Goal: Task Accomplishment & Management: Manage account settings

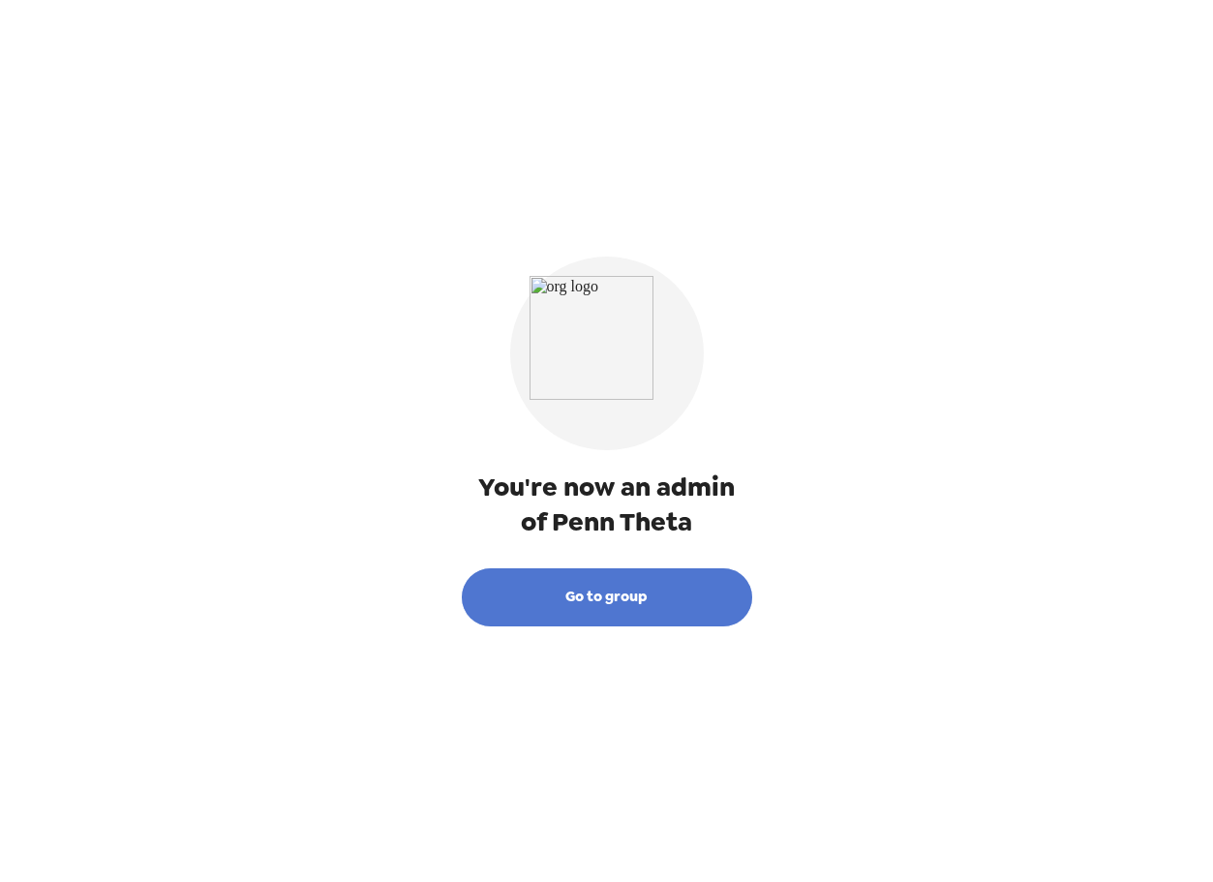
click at [618, 586] on button "Go to group" at bounding box center [607, 597] width 291 height 58
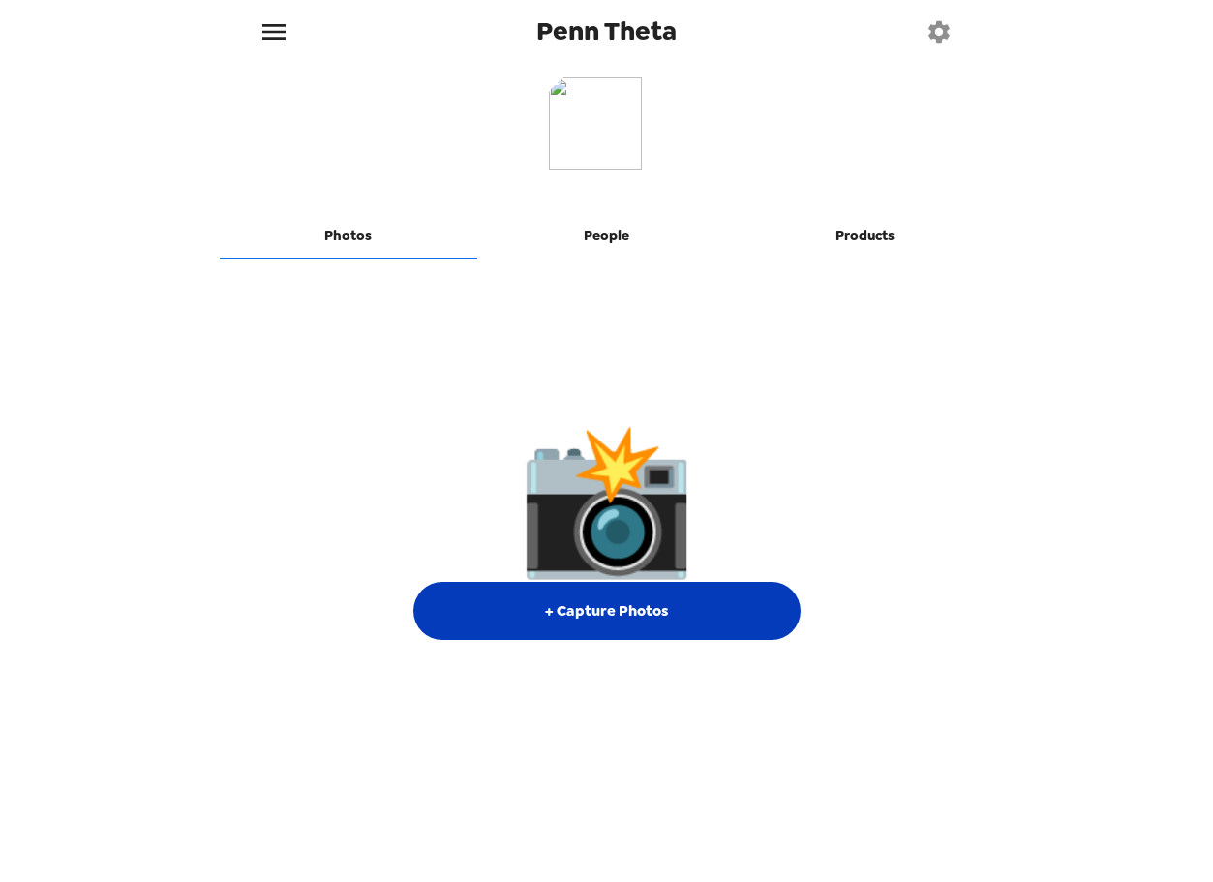
click at [586, 602] on button "+ Capture Photos" at bounding box center [607, 611] width 387 height 58
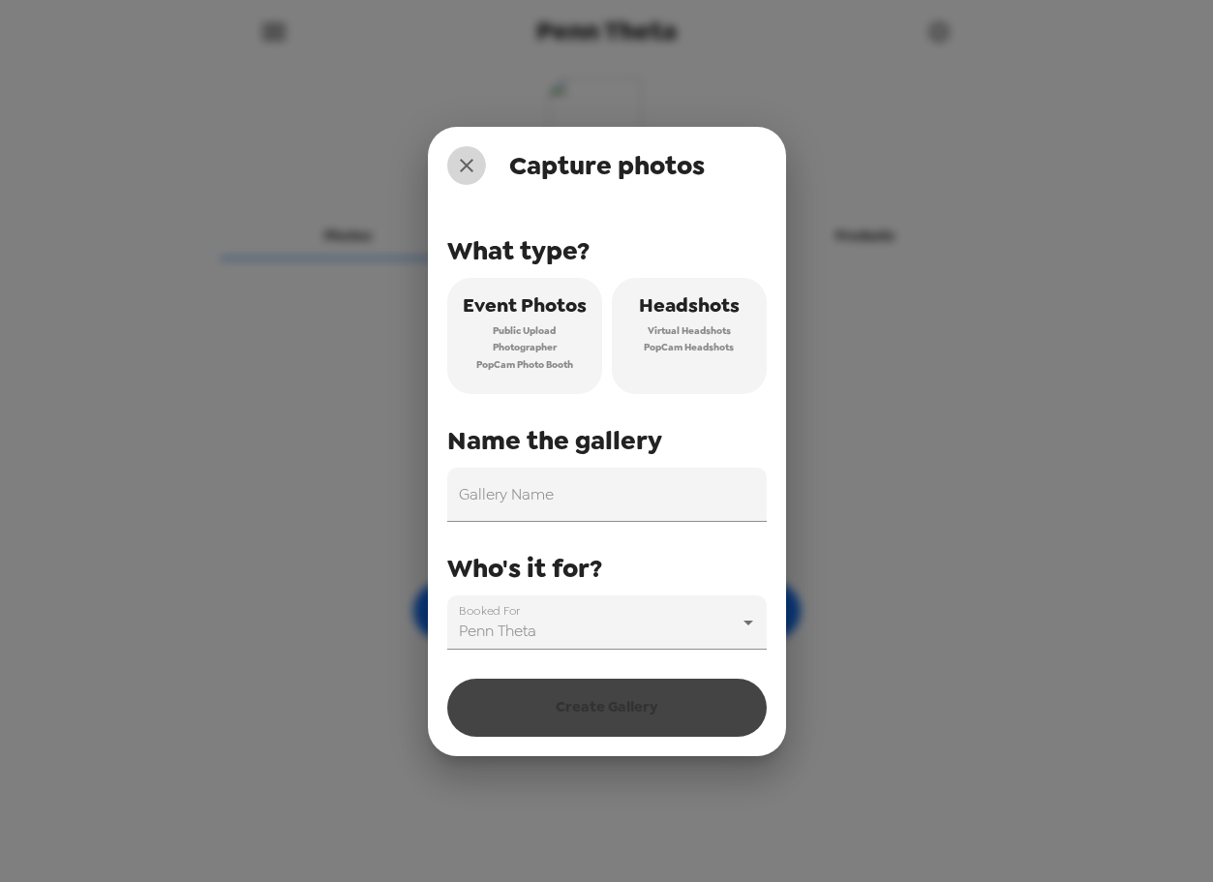
click at [454, 153] on button "close" at bounding box center [466, 165] width 39 height 39
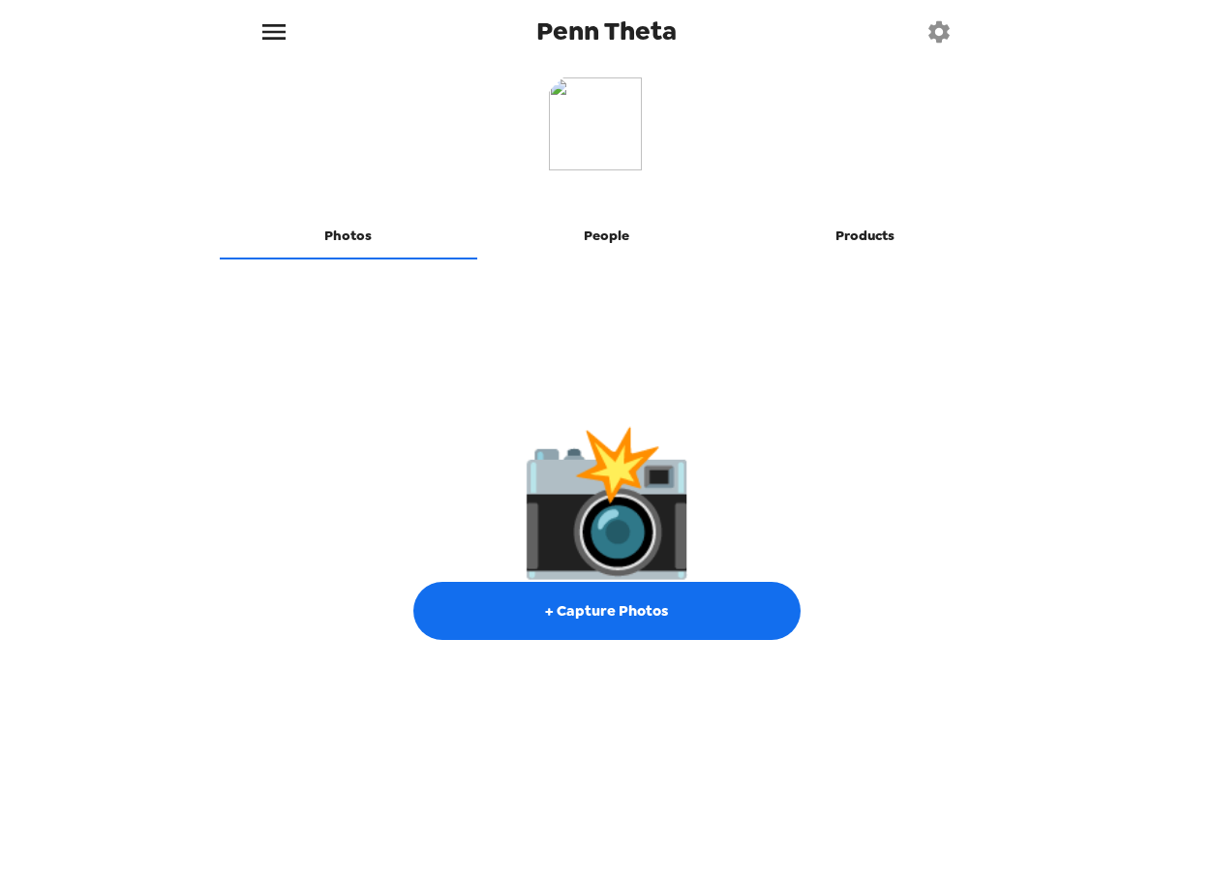
click at [608, 247] on button "People" at bounding box center [606, 236] width 259 height 46
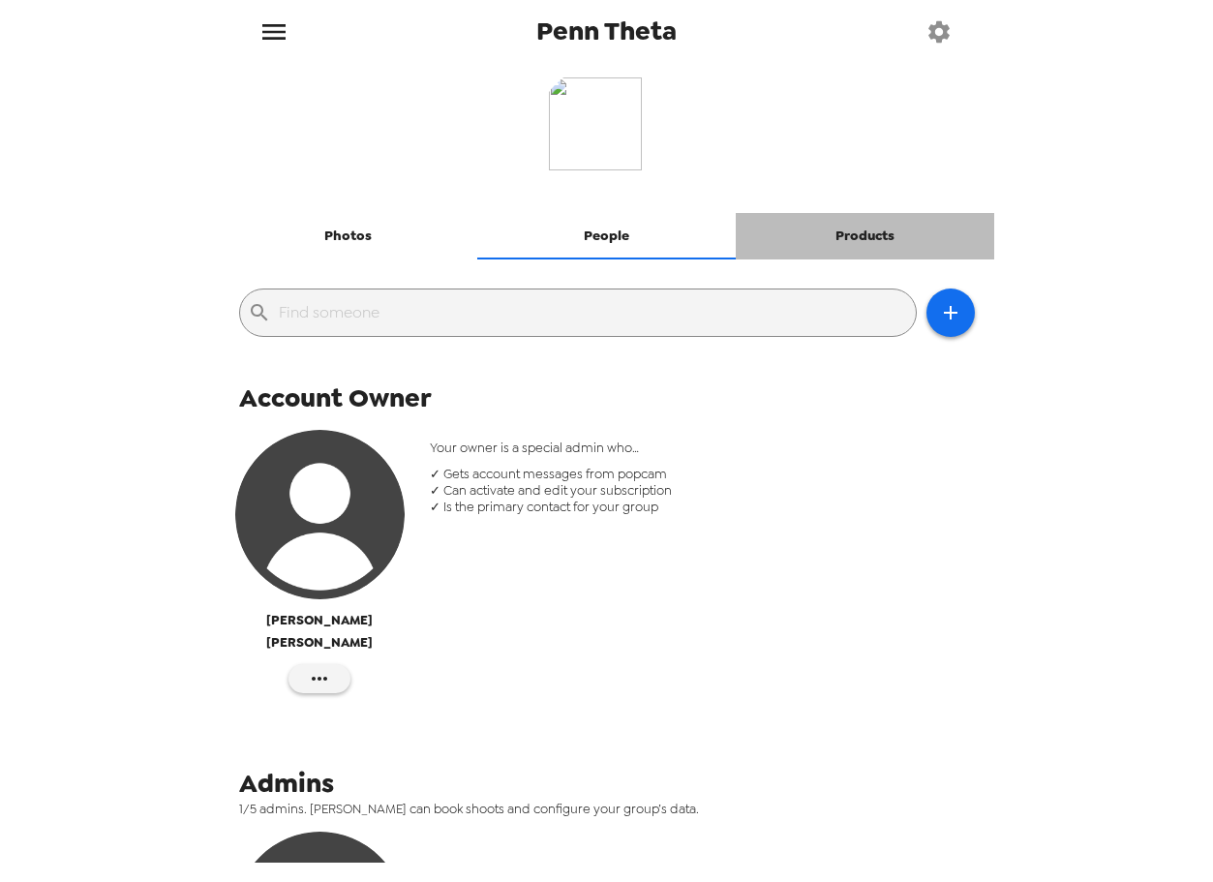
click at [844, 258] on button "Products" at bounding box center [865, 236] width 259 height 46
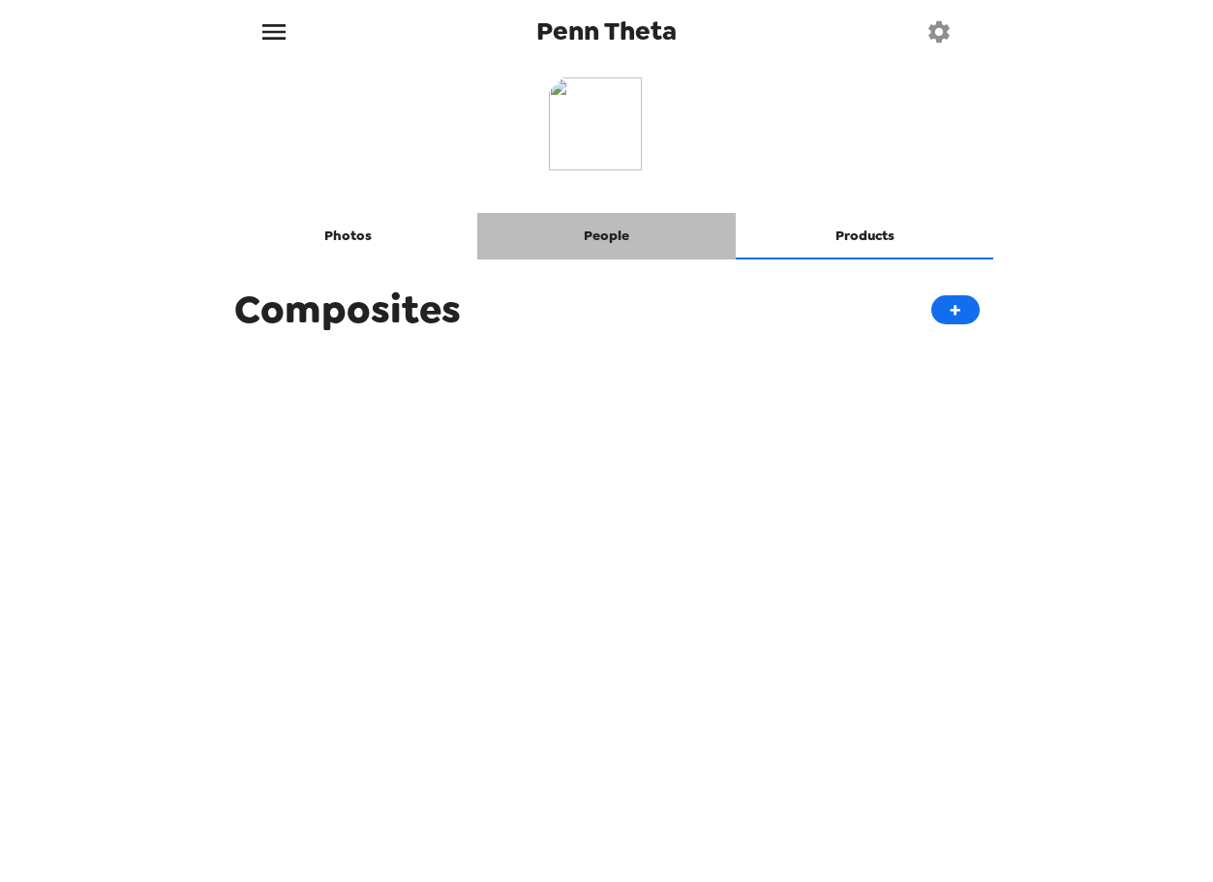
click at [585, 245] on button "People" at bounding box center [606, 236] width 259 height 46
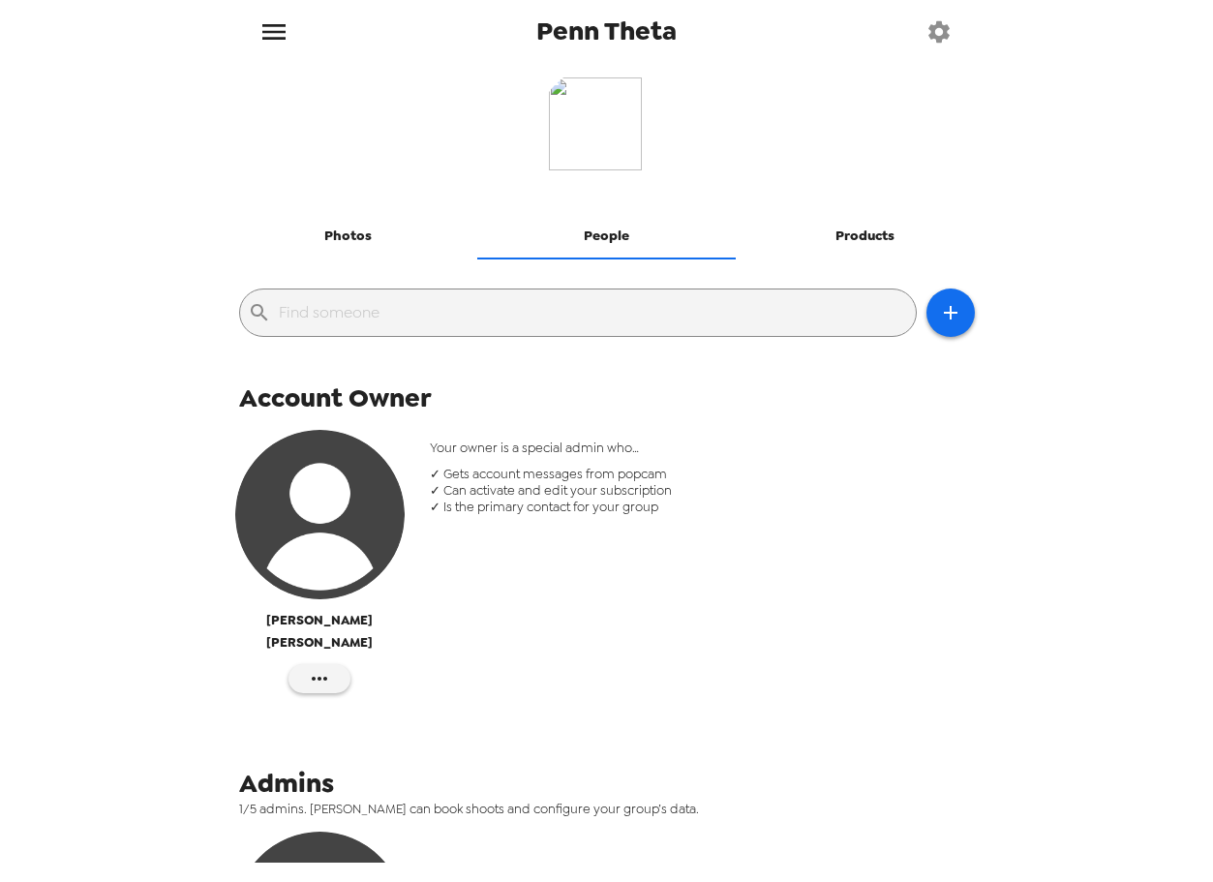
click at [833, 238] on button "Products" at bounding box center [865, 236] width 259 height 46
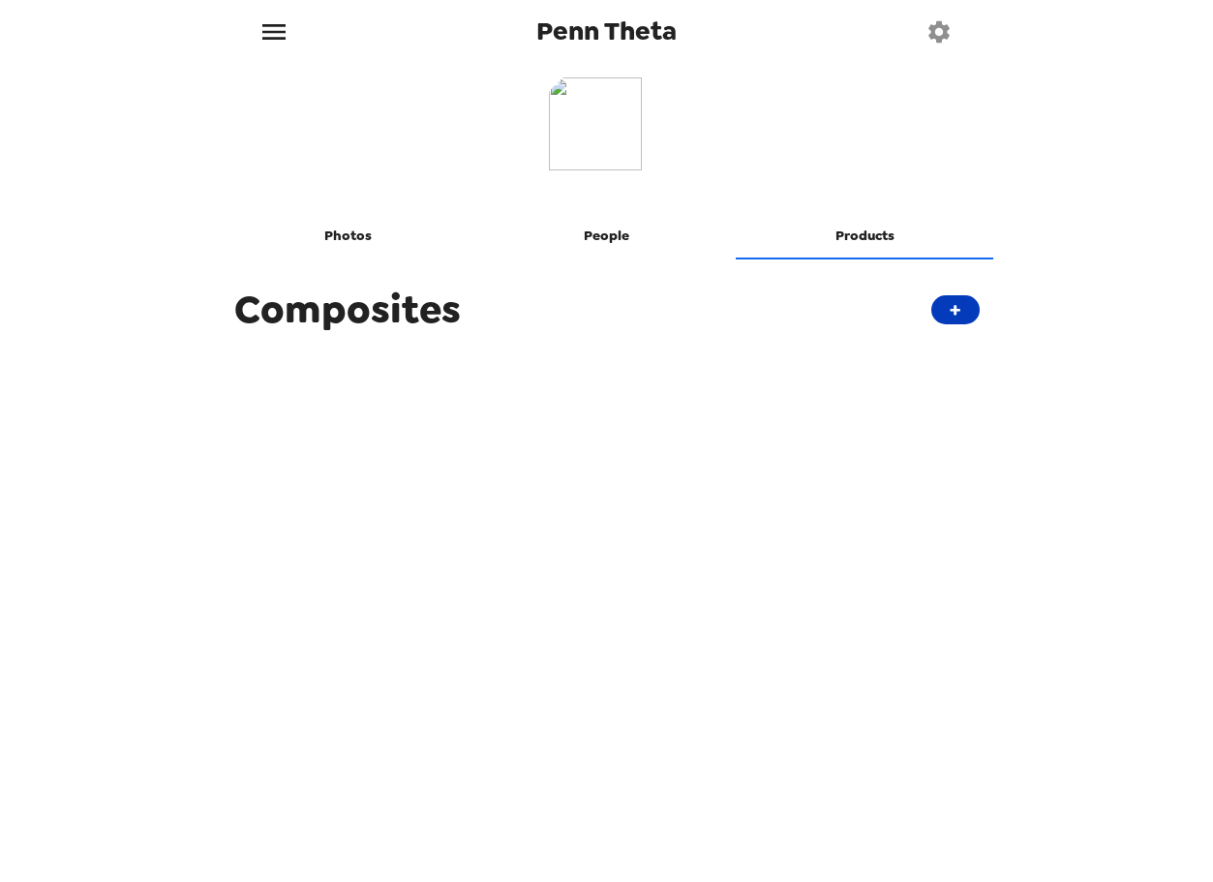
click at [956, 317] on button "+" at bounding box center [956, 309] width 48 height 29
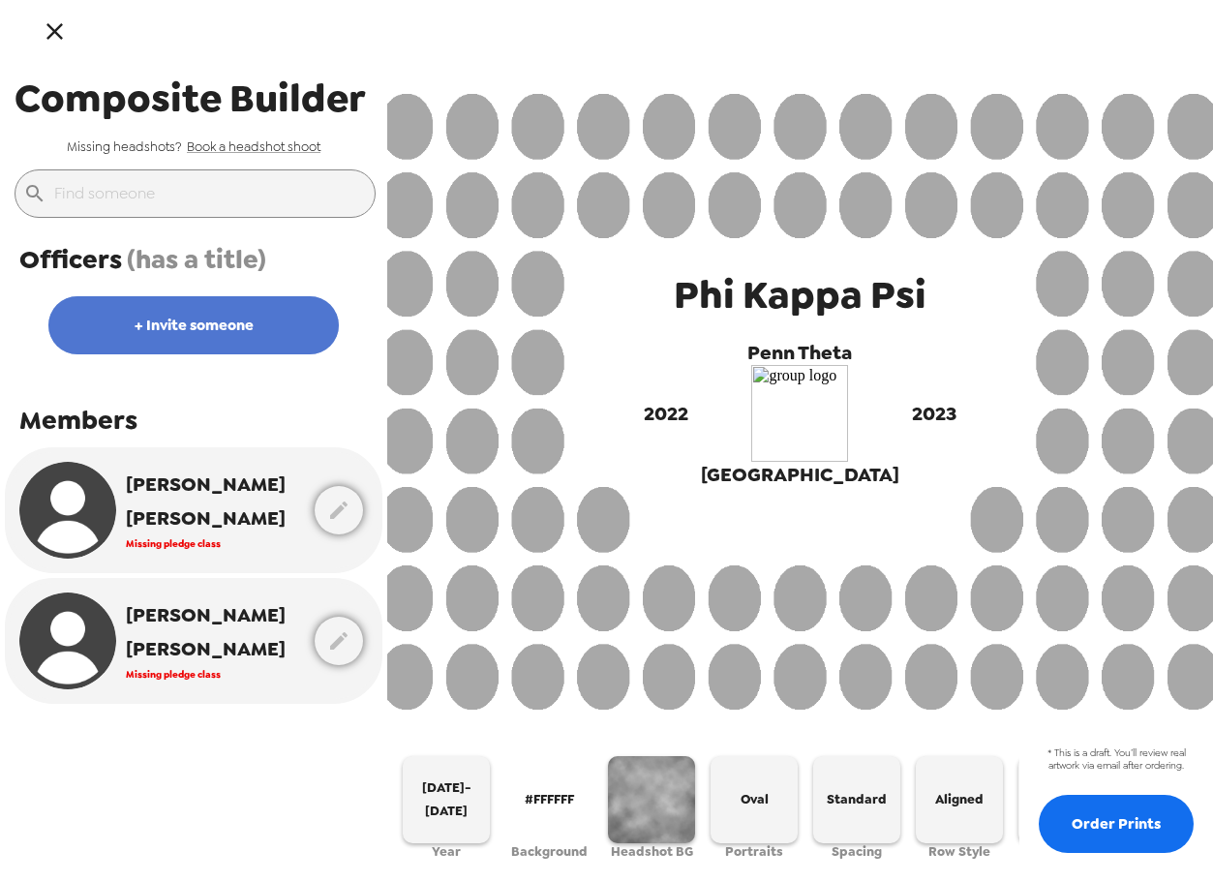
click at [207, 325] on button "+ Invite someone" at bounding box center [193, 325] width 291 height 58
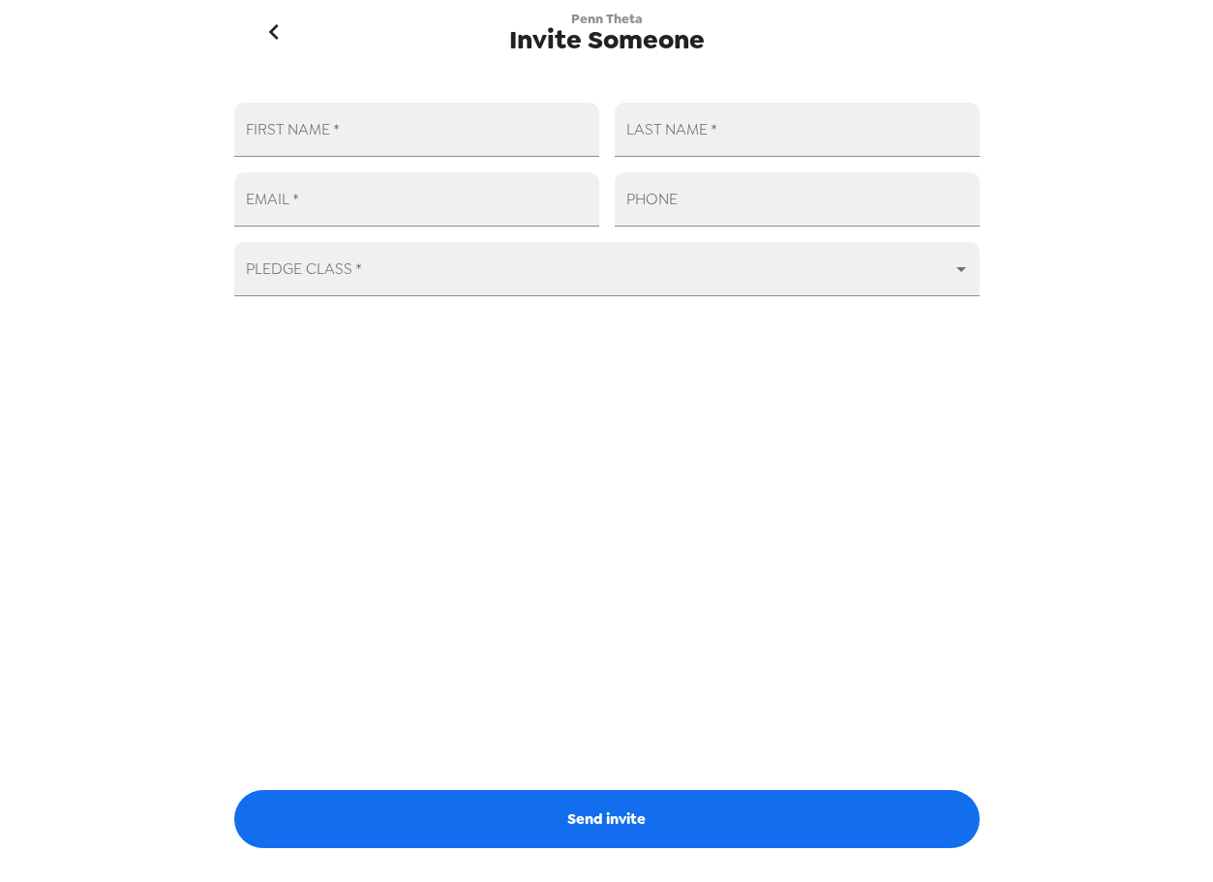
click at [269, 41] on icon "go back" at bounding box center [274, 31] width 31 height 31
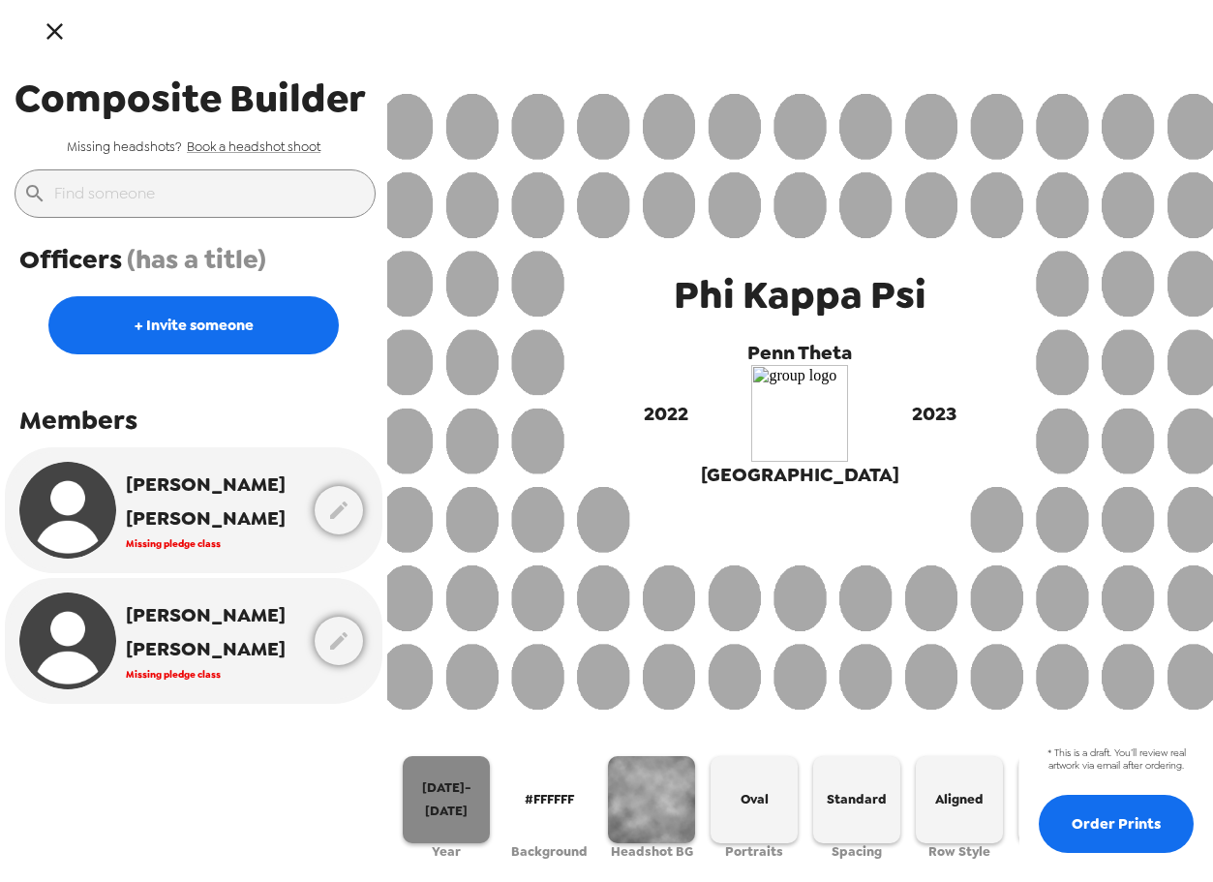
click at [475, 798] on span "[DATE]-[DATE]" at bounding box center [447, 800] width 72 height 46
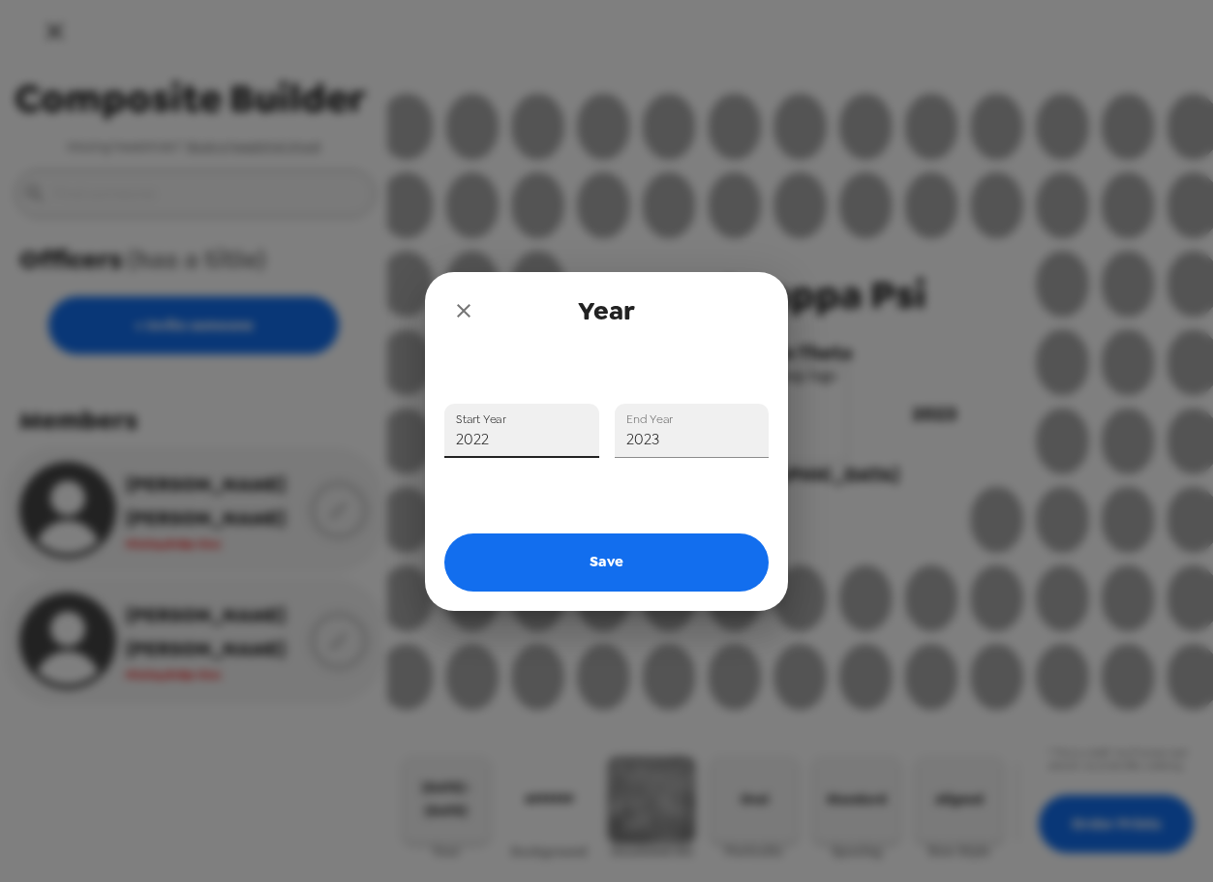
click at [551, 436] on input "2022" at bounding box center [522, 431] width 155 height 54
type input "2"
click at [473, 323] on button "close" at bounding box center [464, 311] width 39 height 39
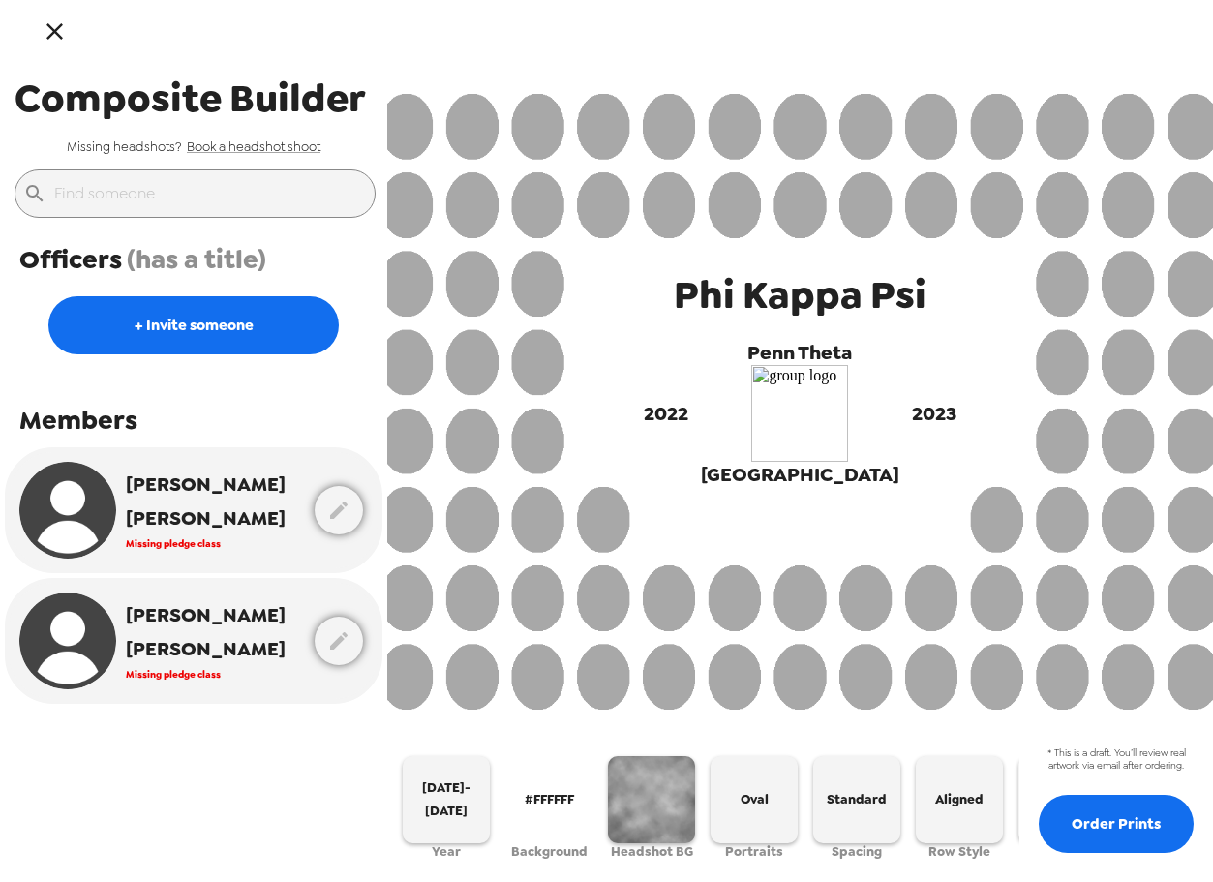
click at [960, 647] on img at bounding box center [800, 402] width 839 height 616
click at [242, 150] on link "Book a headshot shoot" at bounding box center [254, 146] width 134 height 16
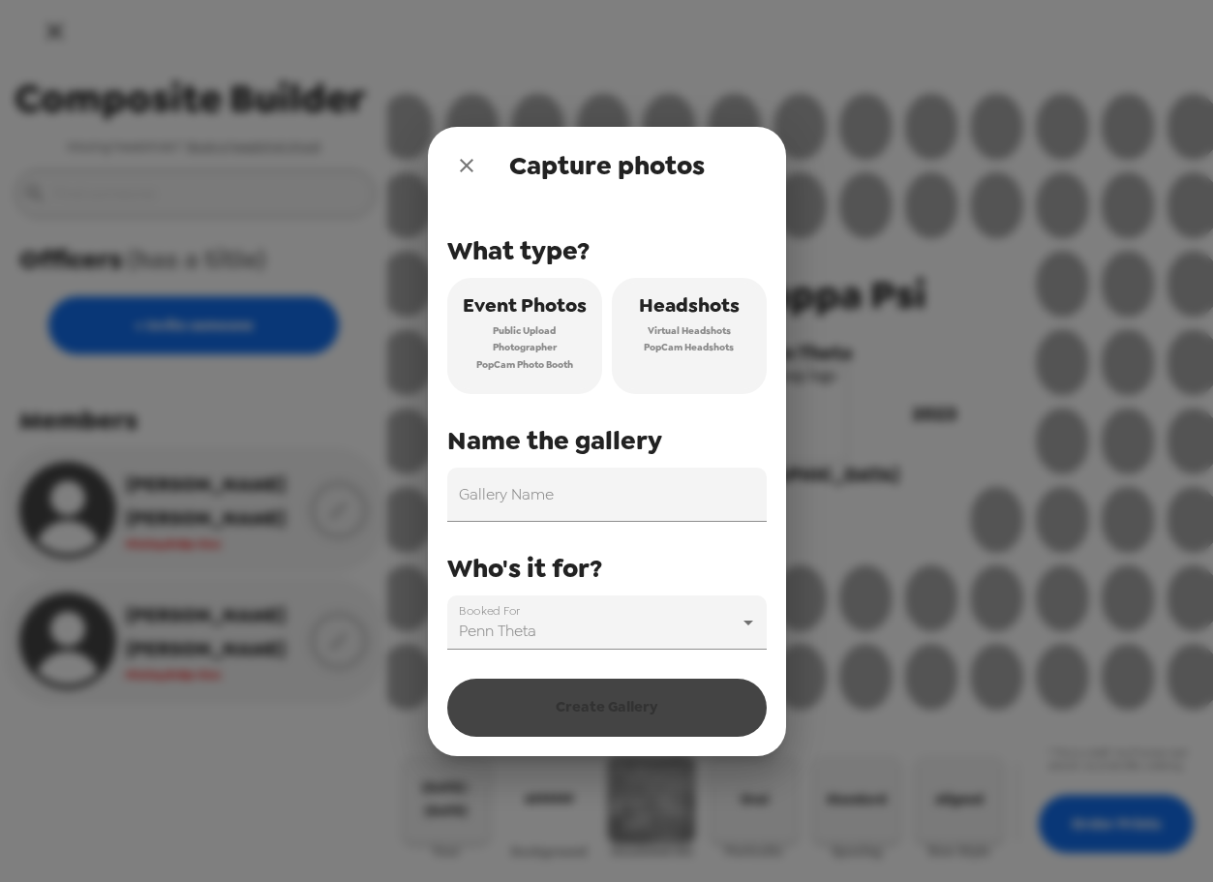
click at [648, 335] on span "Virtual Headshots" at bounding box center [689, 331] width 83 height 17
click at [571, 498] on input "Gallery Name" at bounding box center [607, 495] width 320 height 54
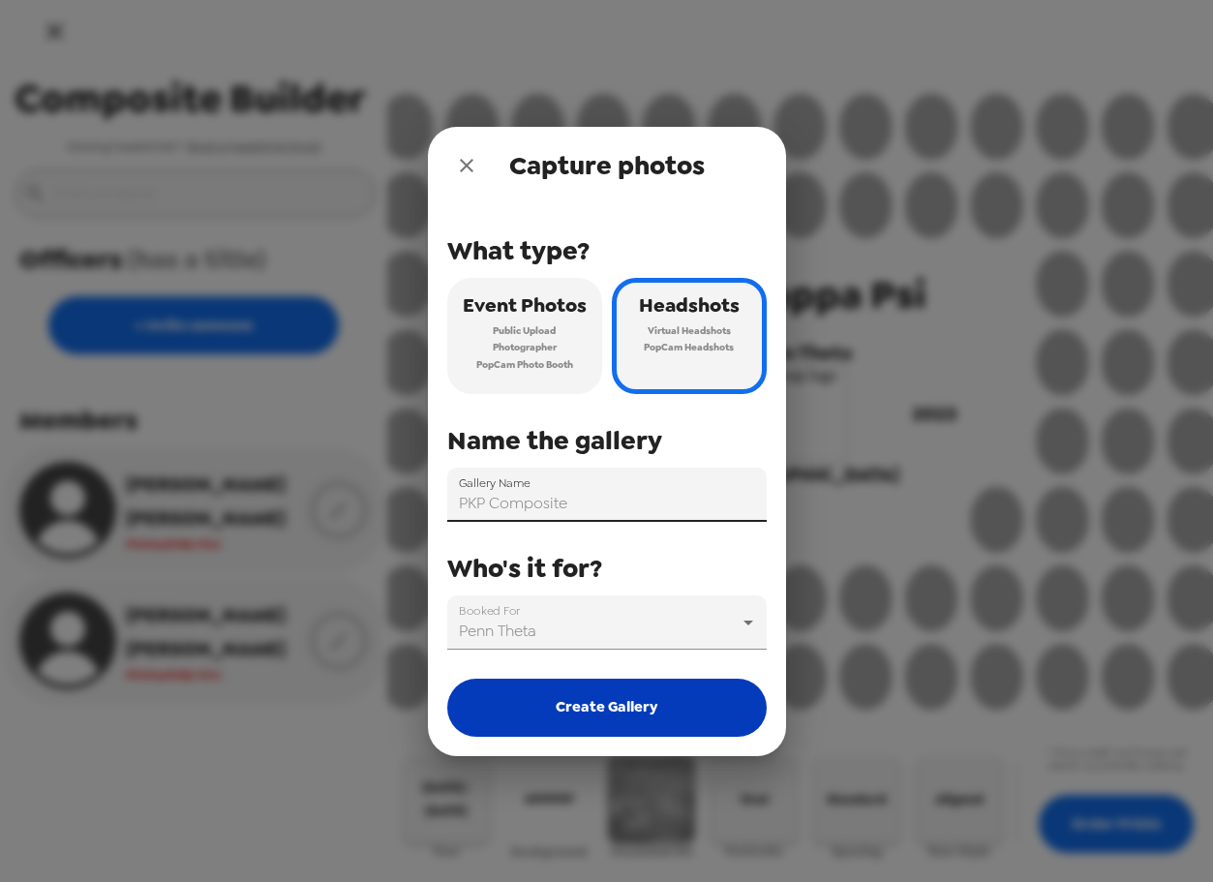
type input "PKP Composite"
click at [609, 693] on button "Create Gallery" at bounding box center [607, 708] width 320 height 58
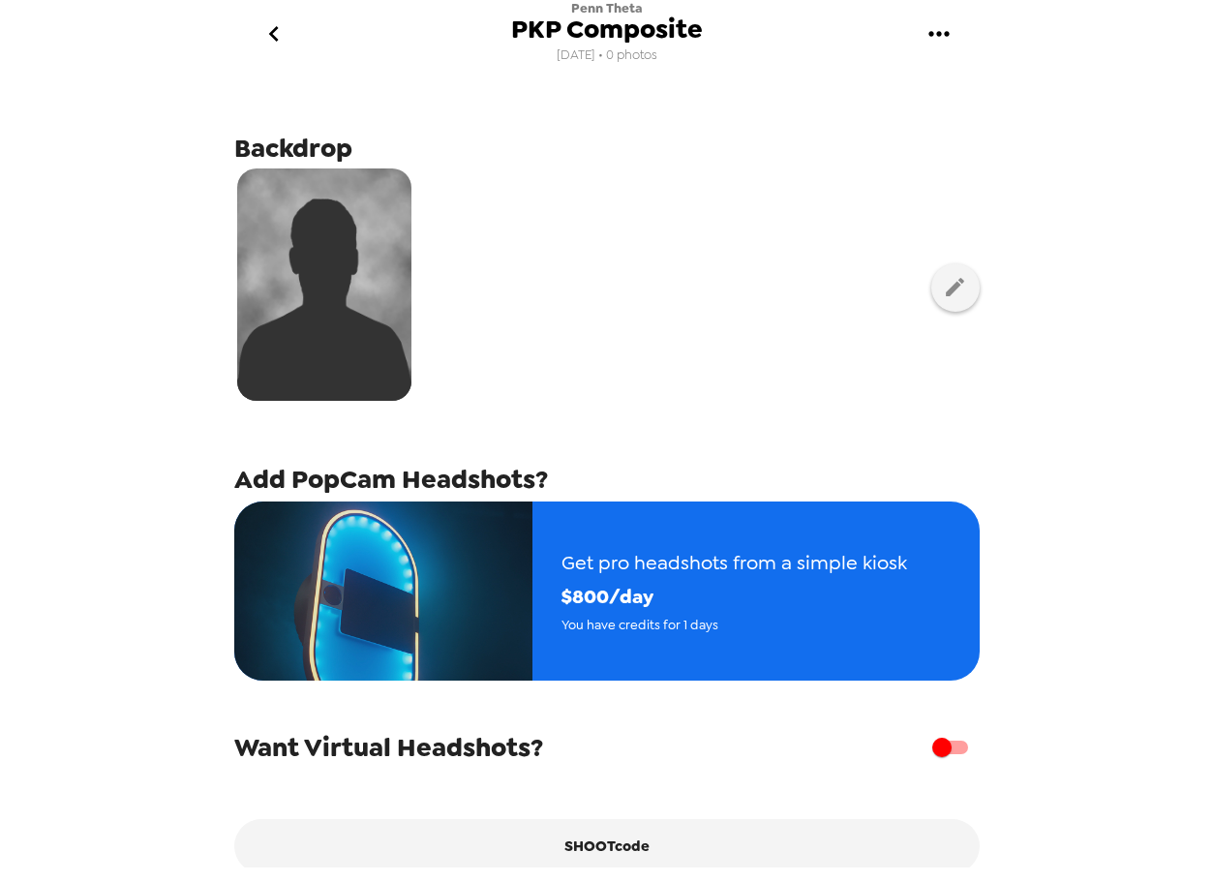
click at [294, 37] on button "go back" at bounding box center [274, 34] width 63 height 63
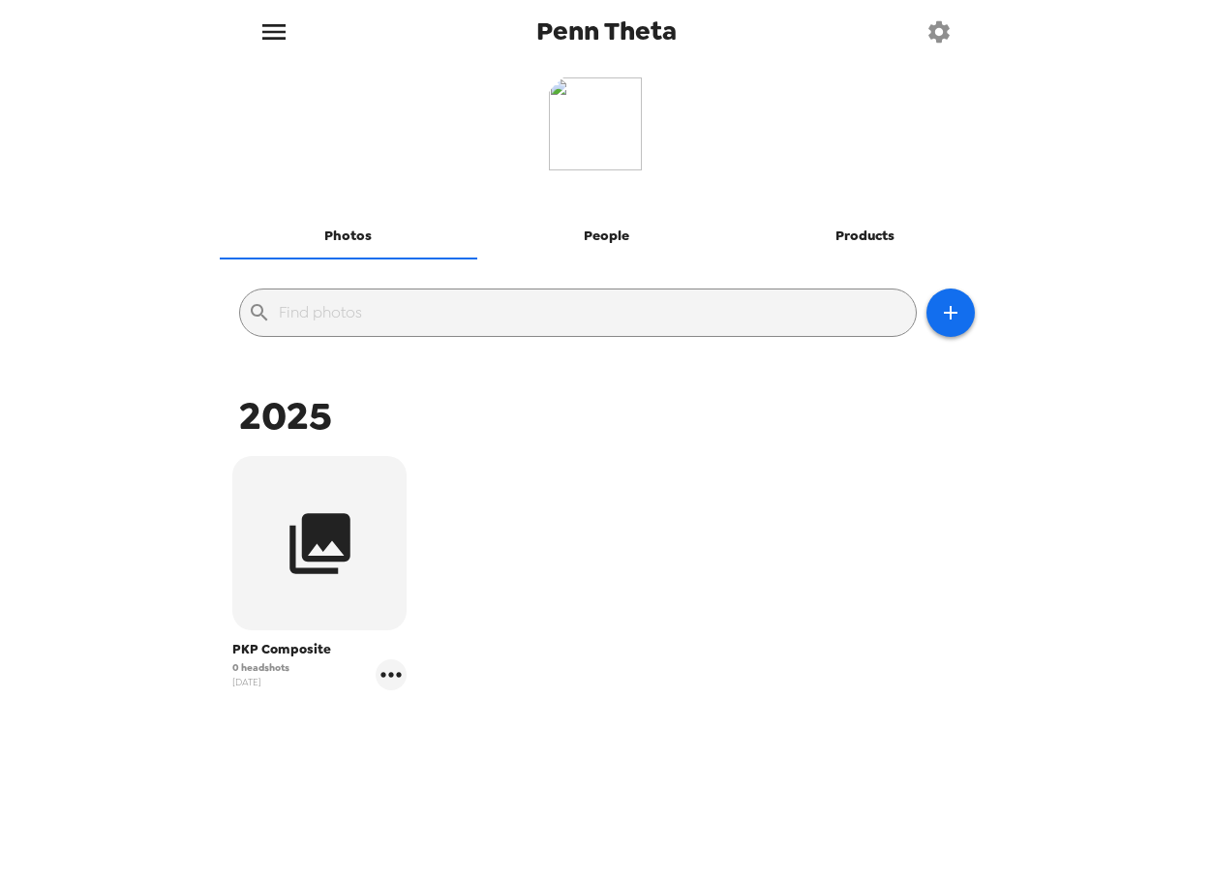
click at [282, 34] on icon "menu" at bounding box center [274, 31] width 31 height 31
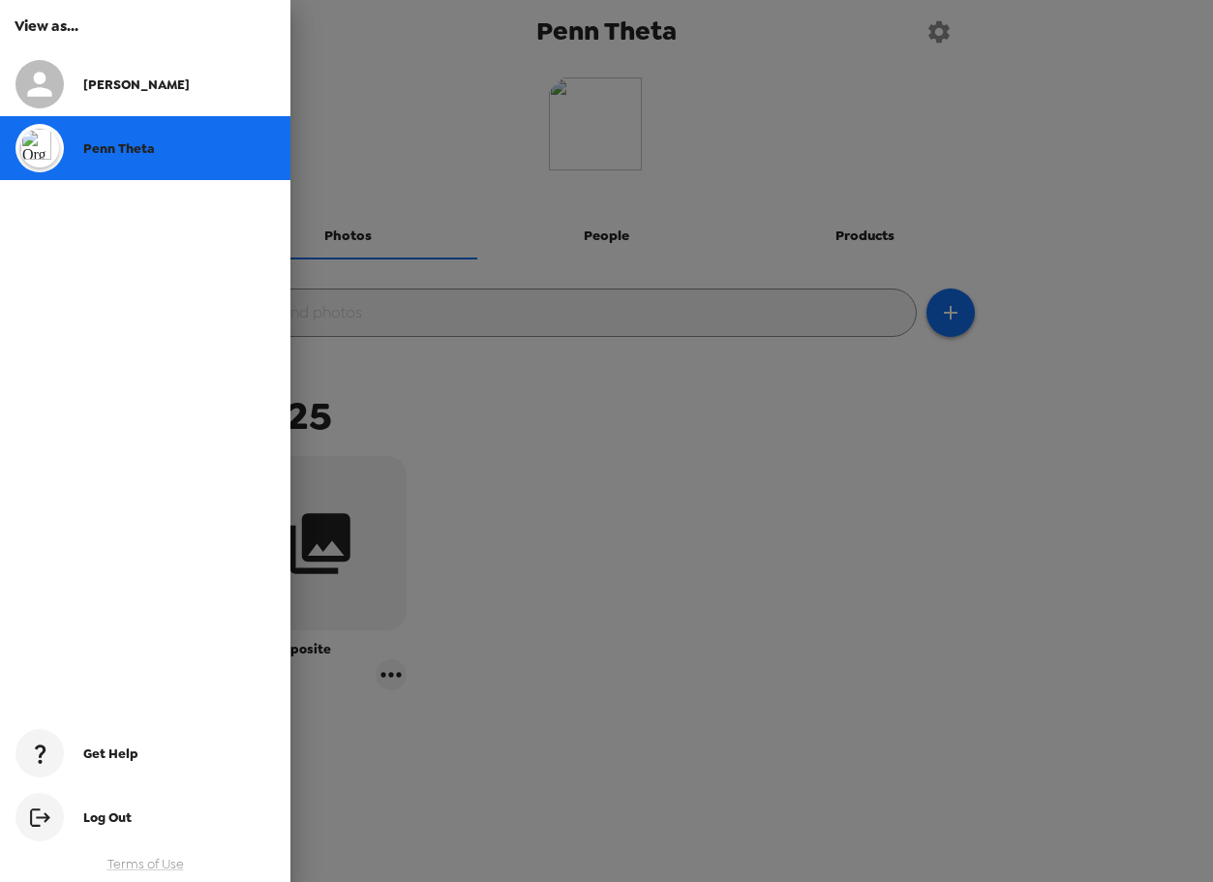
click at [502, 576] on div at bounding box center [606, 441] width 1213 height 882
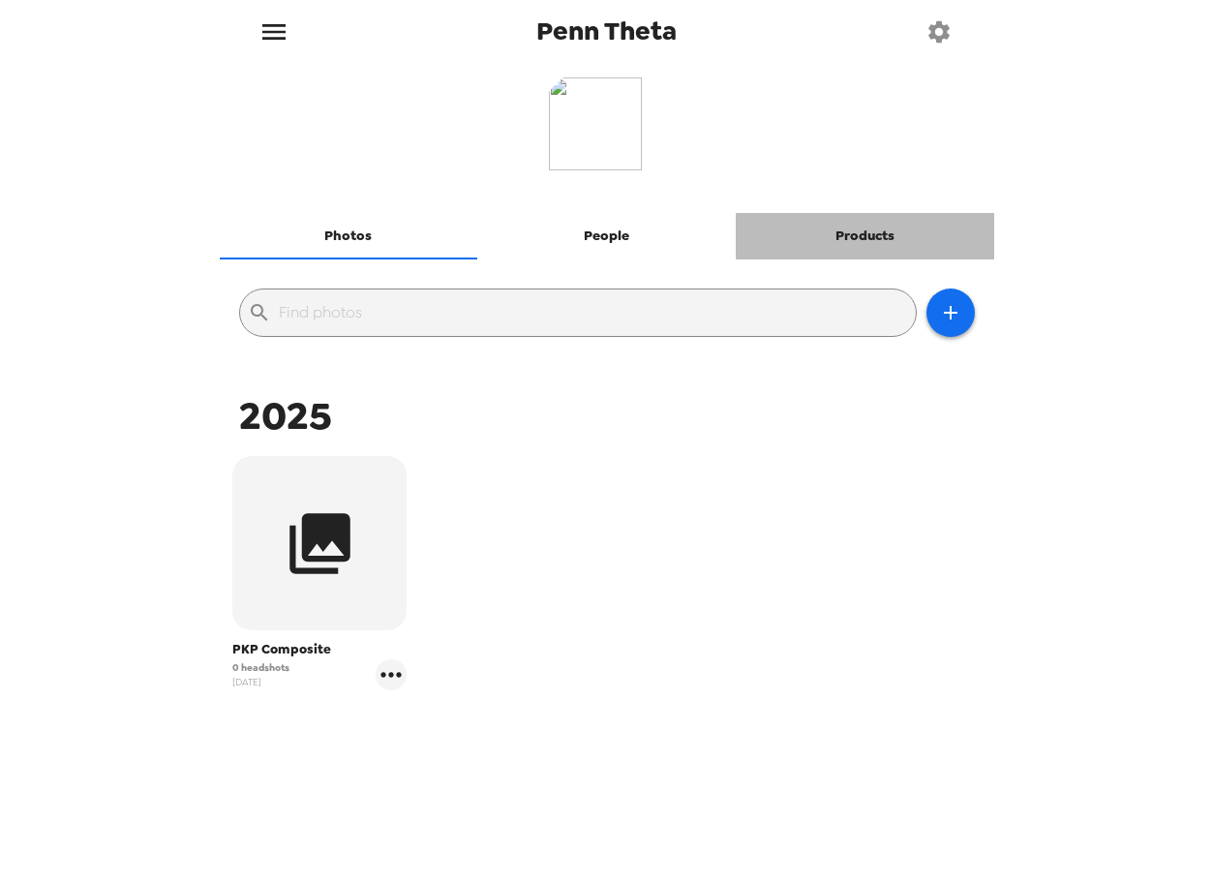
click at [852, 238] on button "Products" at bounding box center [865, 236] width 259 height 46
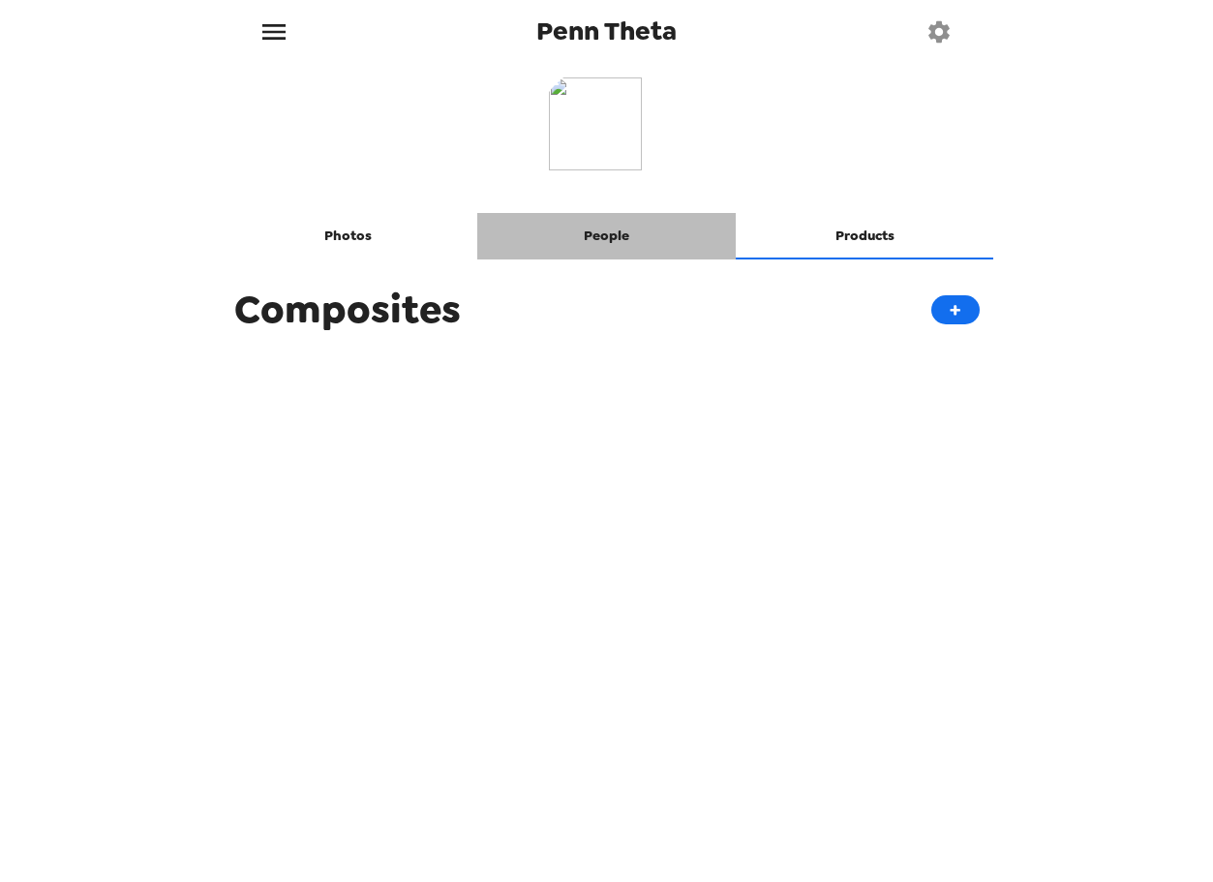
click at [639, 232] on button "People" at bounding box center [606, 236] width 259 height 46
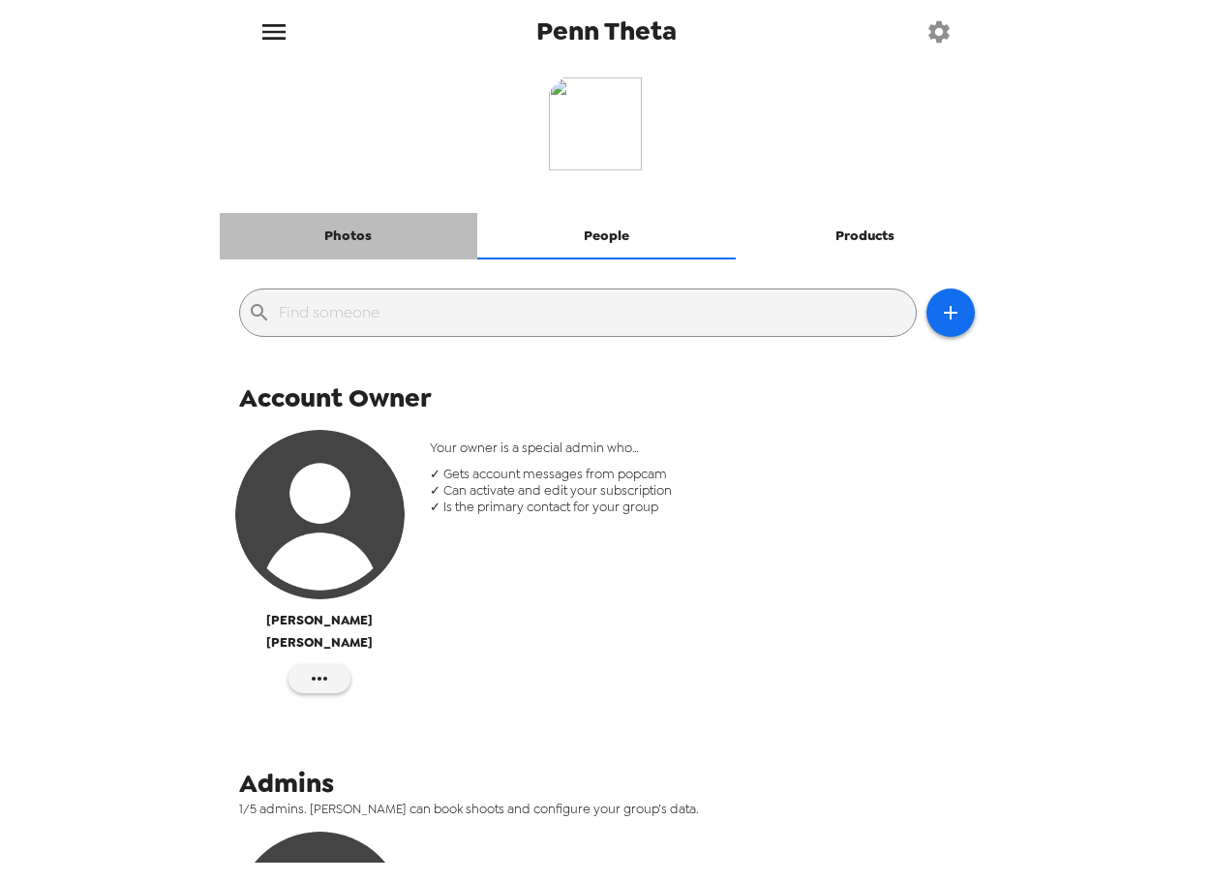
click at [372, 252] on button "Photos" at bounding box center [349, 236] width 259 height 46
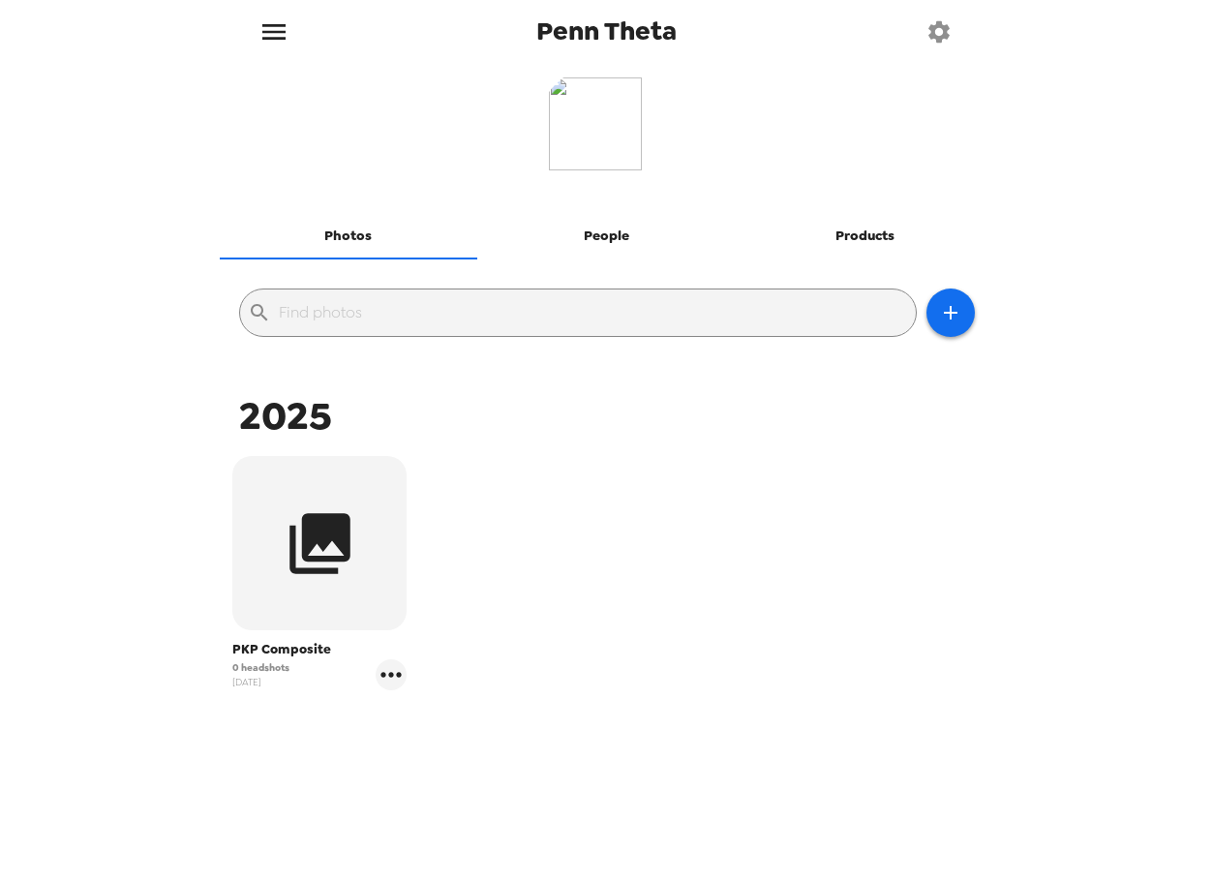
scroll to position [21, 0]
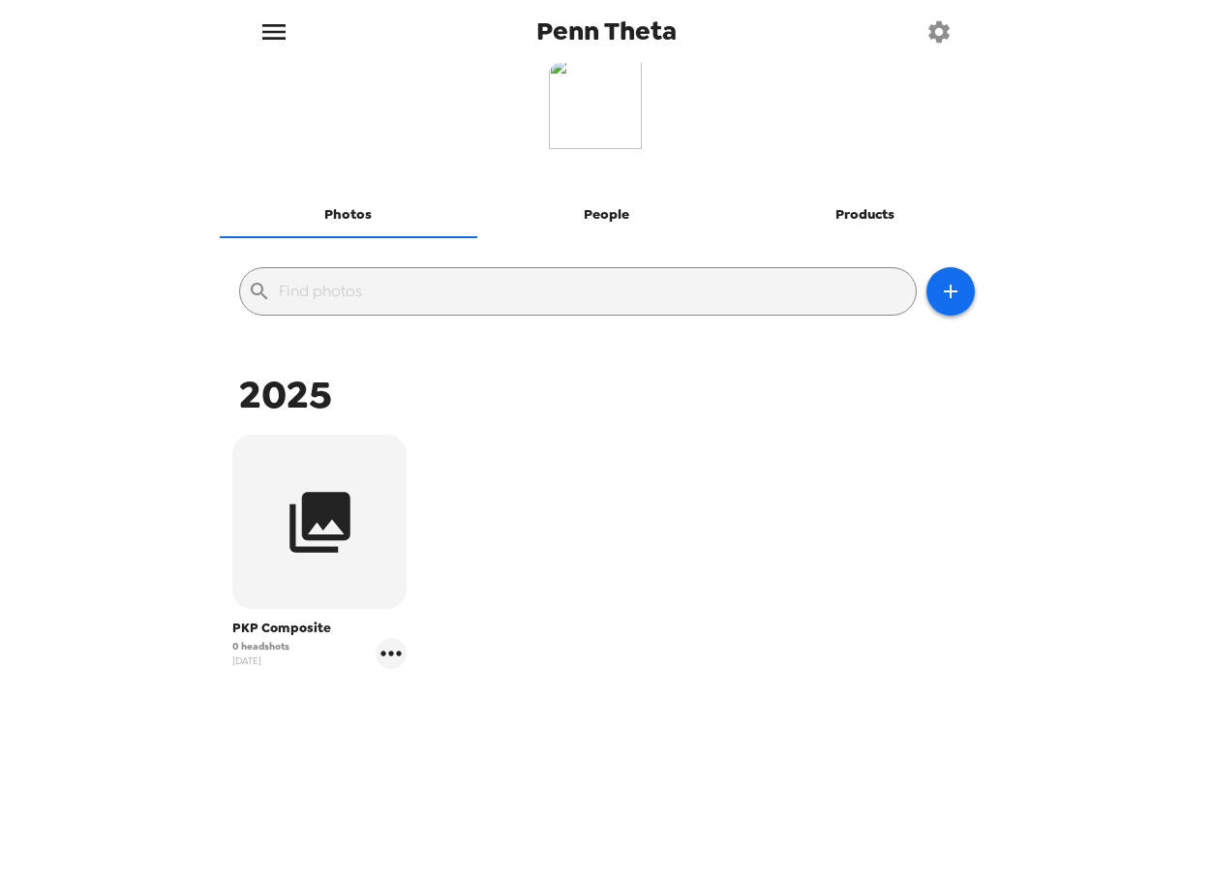
click at [293, 35] on button "menu" at bounding box center [274, 31] width 63 height 63
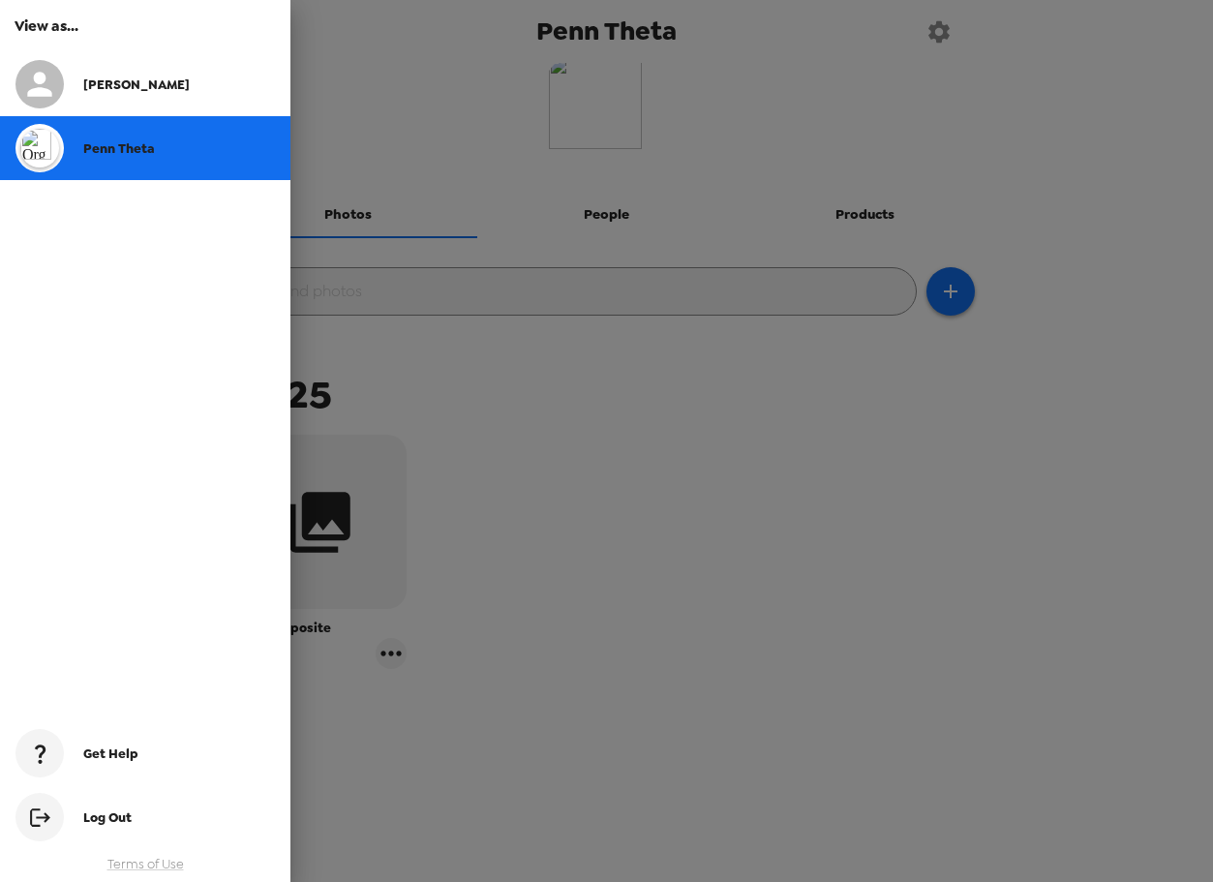
click at [600, 43] on div at bounding box center [606, 441] width 1213 height 882
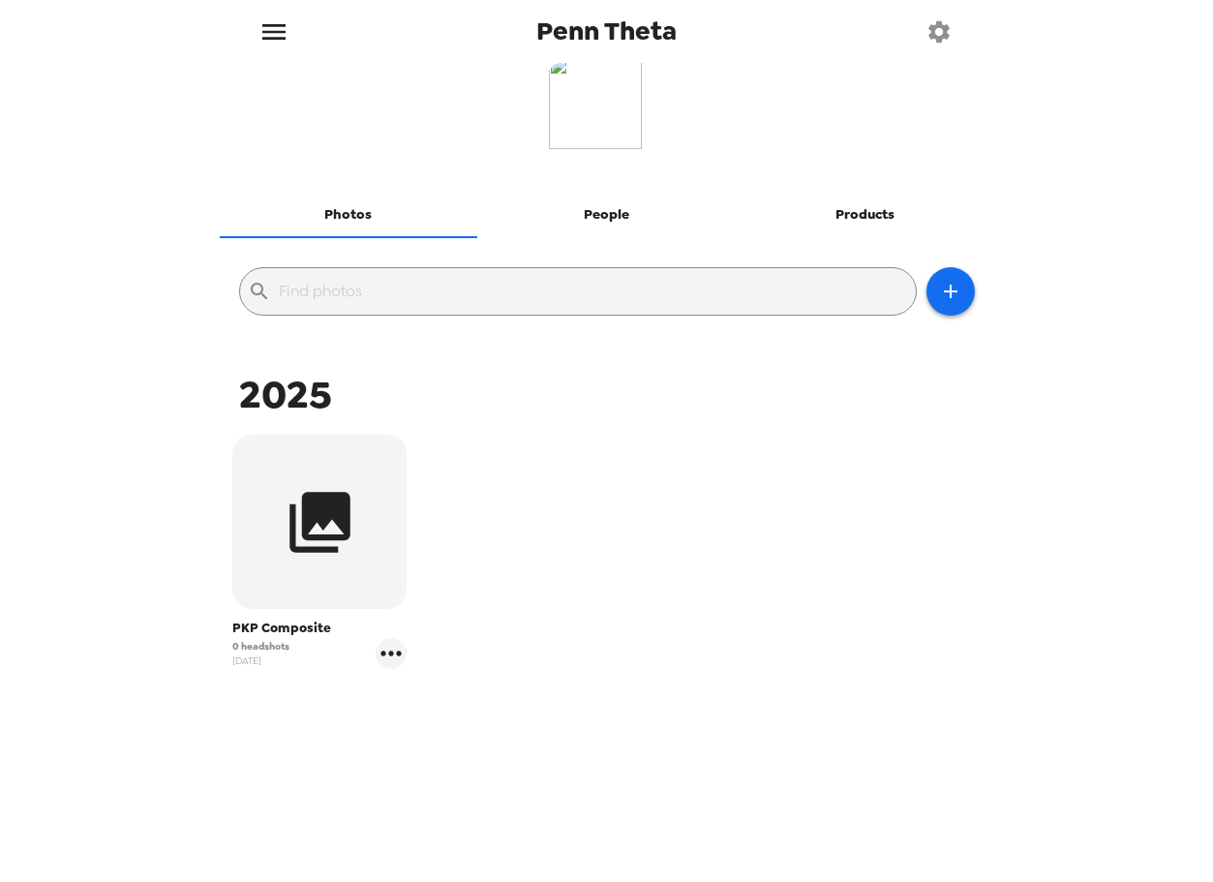
click at [610, 110] on img at bounding box center [607, 114] width 116 height 116
click at [937, 21] on icon "button" at bounding box center [939, 30] width 21 height 21
